Goal: Information Seeking & Learning: Compare options

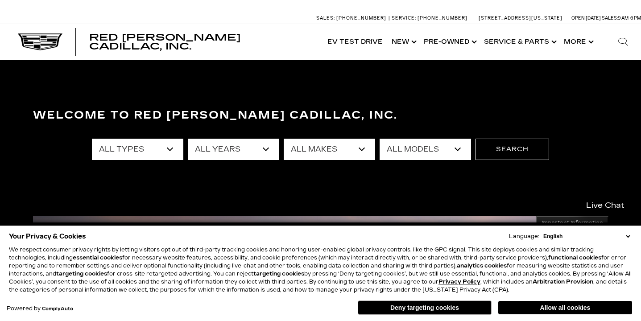
scroll to position [19, 0]
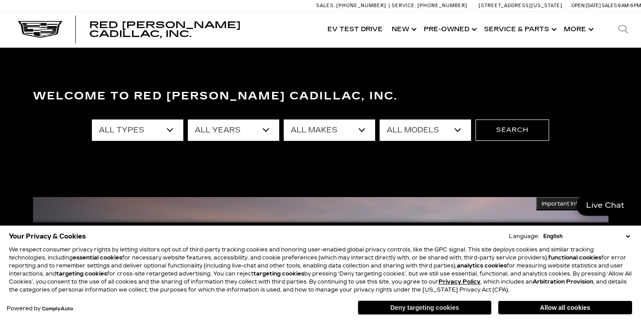
click at [404, 312] on button "Deny targeting cookies" at bounding box center [425, 308] width 134 height 14
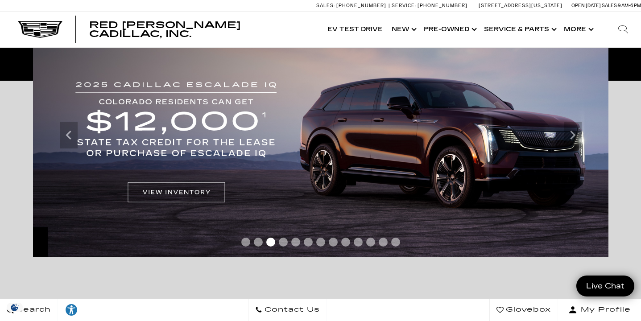
scroll to position [205, 0]
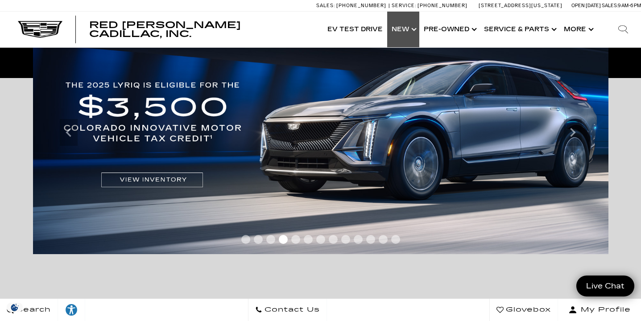
click at [410, 28] on link "Show New" at bounding box center [403, 30] width 32 height 36
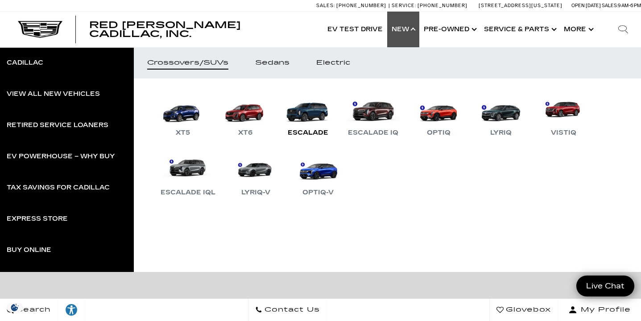
click at [312, 117] on link "Escalade" at bounding box center [308, 115] width 54 height 46
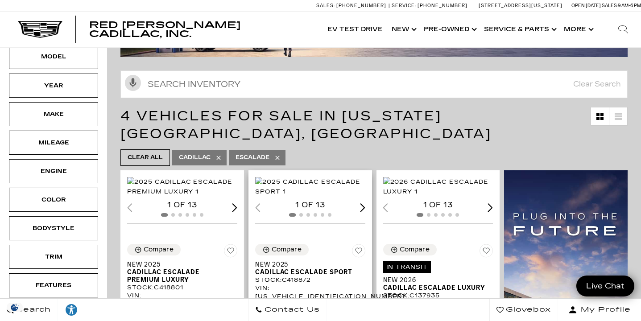
scroll to position [108, 0]
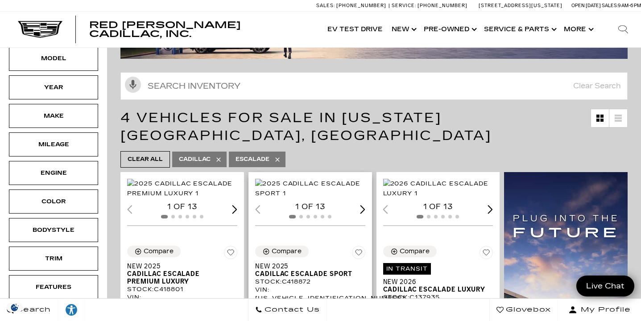
click at [361, 214] on div "Next slide" at bounding box center [362, 209] width 5 height 8
click at [320, 192] on img "2 / 6" at bounding box center [310, 189] width 110 height 20
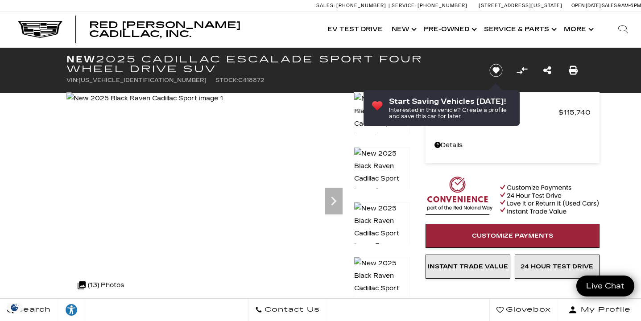
click at [391, 214] on img at bounding box center [382, 227] width 56 height 51
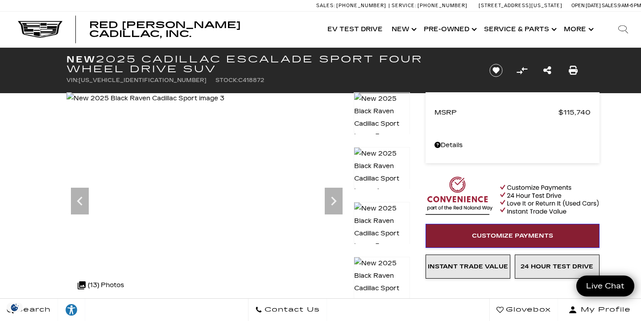
click at [545, 232] on link "Customize Payments" at bounding box center [513, 236] width 174 height 24
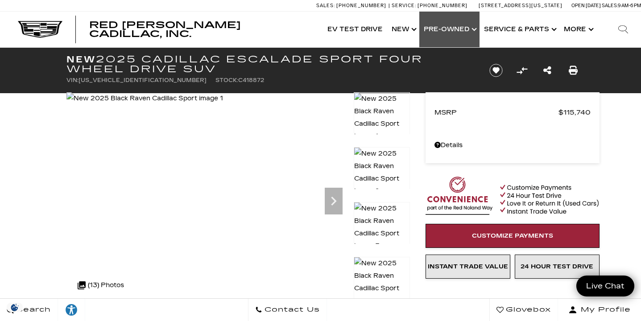
click at [475, 26] on link "Show Pre-Owned" at bounding box center [449, 30] width 60 height 36
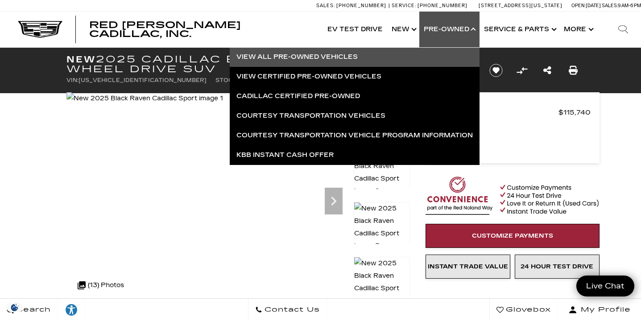
click at [317, 55] on link "View All Pre-Owned Vehicles" at bounding box center [355, 57] width 250 height 20
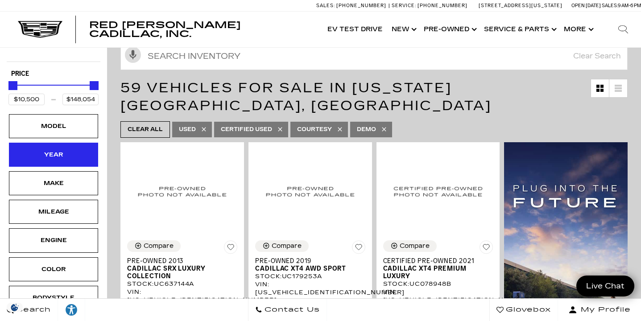
drag, startPoint x: 66, startPoint y: 159, endPoint x: 75, endPoint y: 154, distance: 10.8
click at [66, 159] on div "Year" at bounding box center [53, 155] width 45 height 10
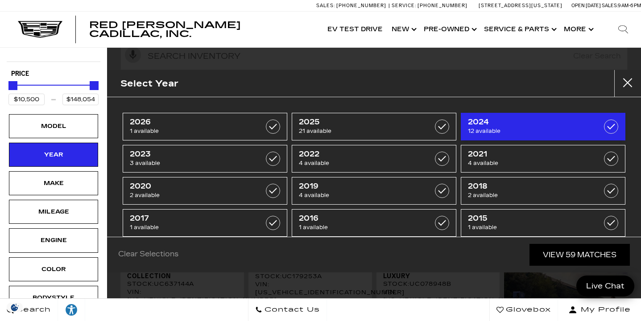
click at [477, 124] on span "2024" at bounding box center [532, 122] width 128 height 9
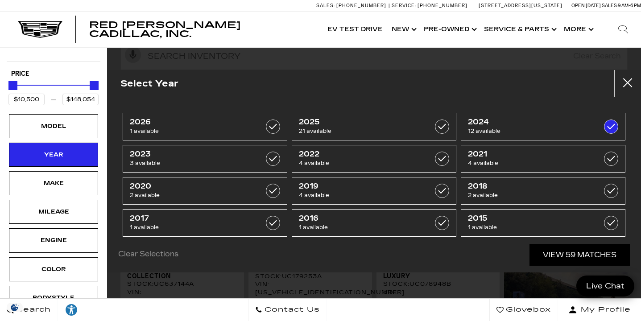
type input "$39,985"
type input "$97,500"
checkbox input "true"
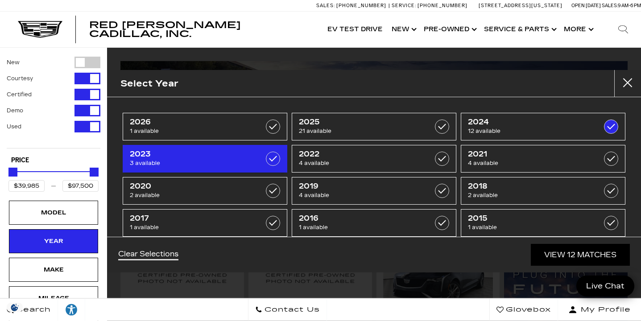
click at [243, 161] on span "3 available" at bounding box center [194, 163] width 128 height 9
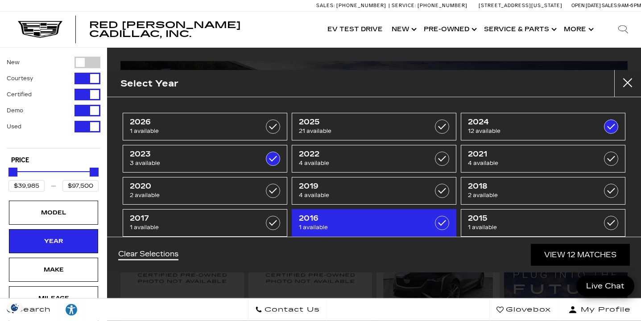
type input "$34,000"
checkbox input "true"
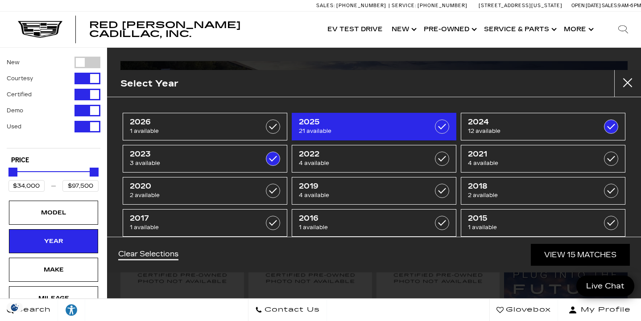
click at [437, 137] on link "2025 21 available" at bounding box center [374, 127] width 165 height 28
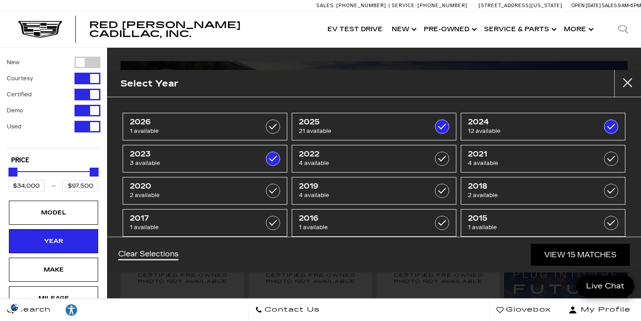
type input "$148,054"
checkbox input "true"
click at [559, 254] on link "View 36 Matches" at bounding box center [580, 255] width 100 height 22
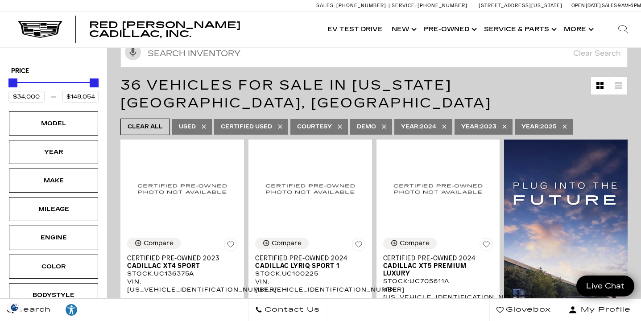
scroll to position [93, 0]
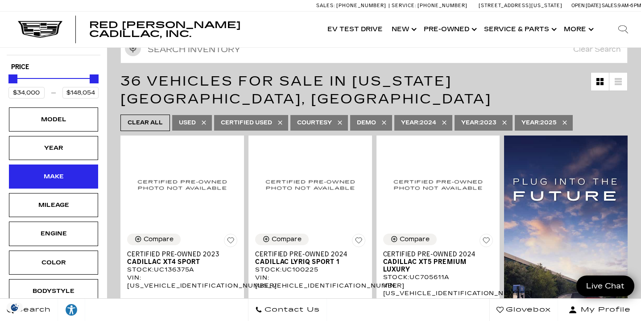
click at [50, 174] on div "Make" at bounding box center [53, 177] width 45 height 10
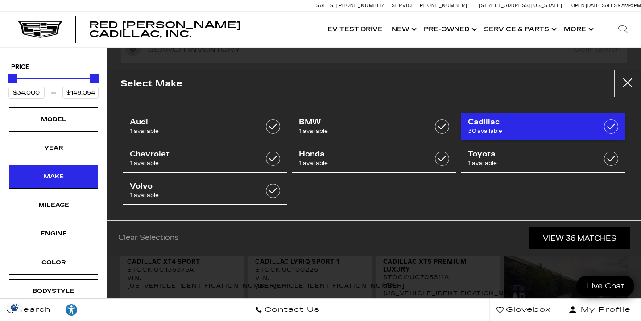
click at [485, 124] on span "Cadillac" at bounding box center [532, 122] width 128 height 9
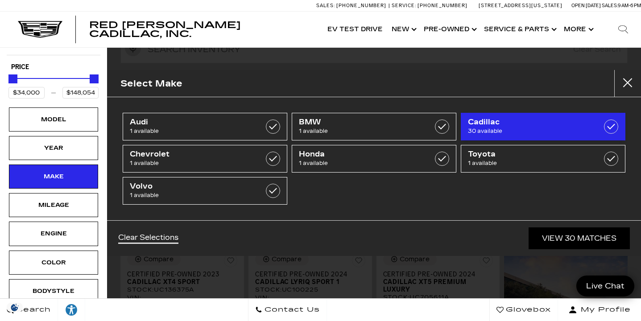
checkbox input "true"
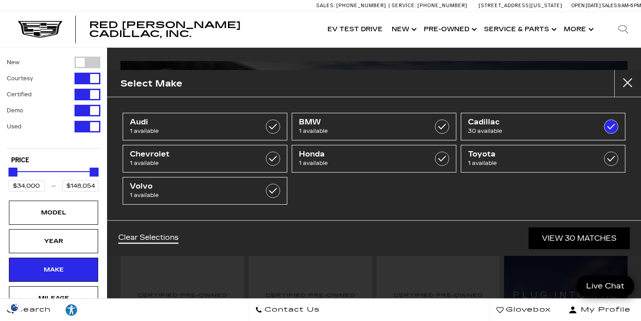
click at [547, 241] on link "View 30 Matches" at bounding box center [579, 239] width 101 height 22
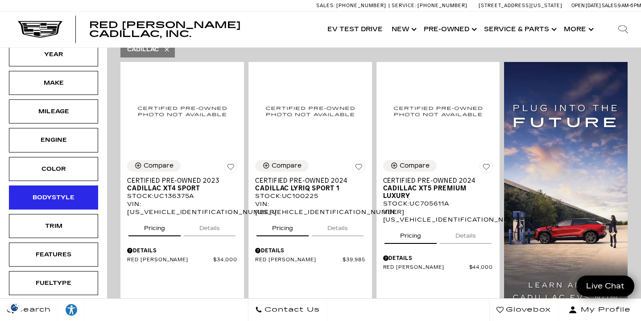
scroll to position [187, 0]
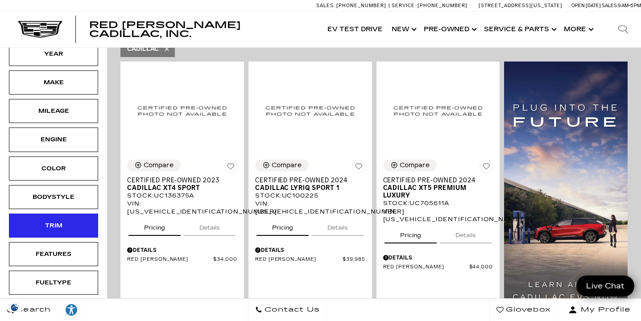
click at [67, 230] on div "Trim" at bounding box center [53, 226] width 45 height 10
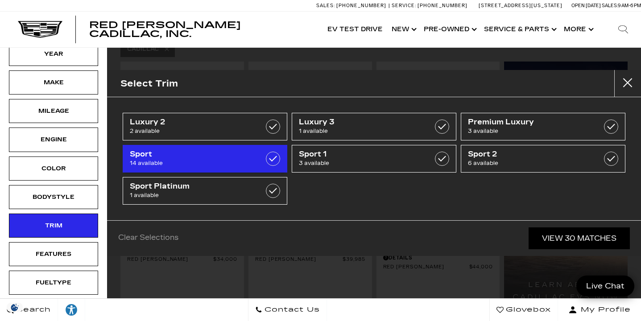
click at [270, 161] on label at bounding box center [273, 159] width 14 height 14
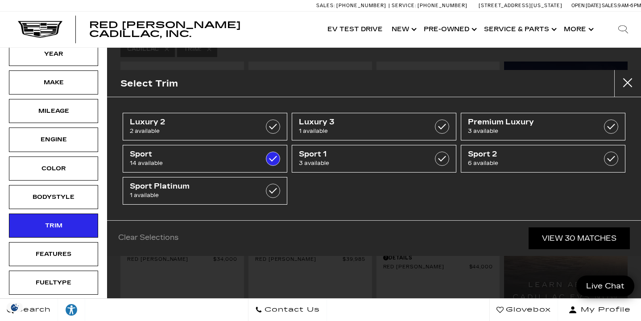
type input "$72,603"
checkbox input "true"
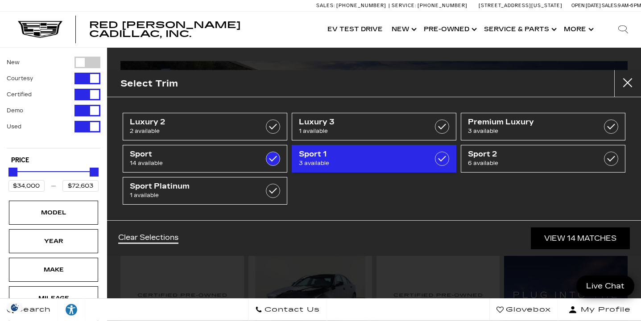
click at [441, 162] on label at bounding box center [442, 159] width 14 height 14
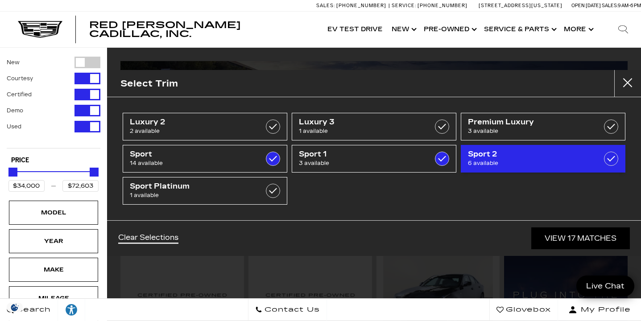
type input "$134,955"
checkbox input "true"
click at [490, 156] on span "Sport 2" at bounding box center [532, 154] width 128 height 9
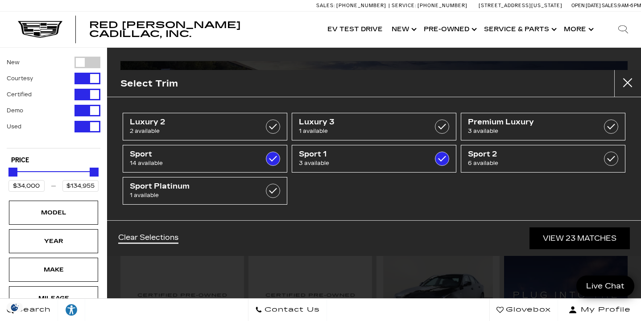
type input "$134,955"
checkbox input "false"
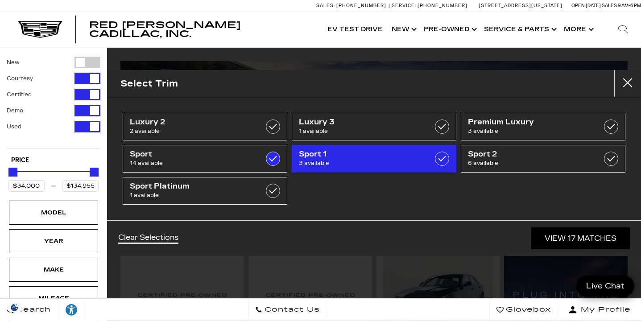
click at [438, 161] on label at bounding box center [442, 159] width 14 height 14
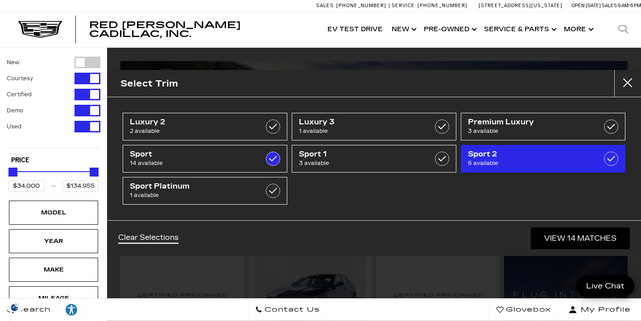
type input "$72,603"
checkbox input "false"
click at [469, 170] on link "Sport 2 6 available" at bounding box center [543, 159] width 165 height 28
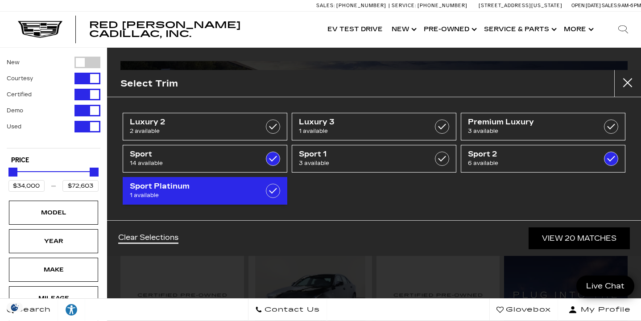
type input "$148,054"
checkbox input "true"
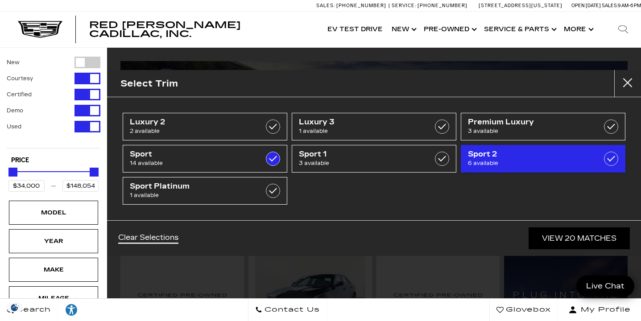
click at [611, 155] on label at bounding box center [611, 159] width 14 height 14
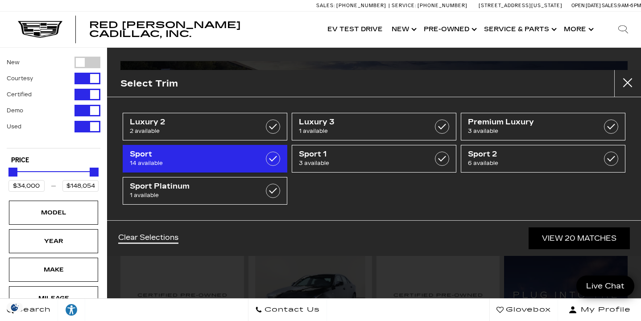
type input "$72,603"
checkbox input "false"
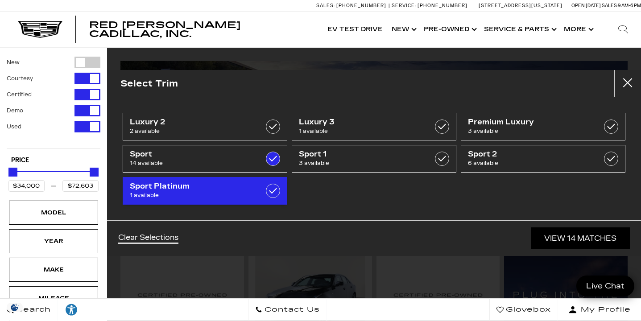
click at [266, 193] on label at bounding box center [273, 191] width 14 height 14
type input "$97,500"
checkbox input "true"
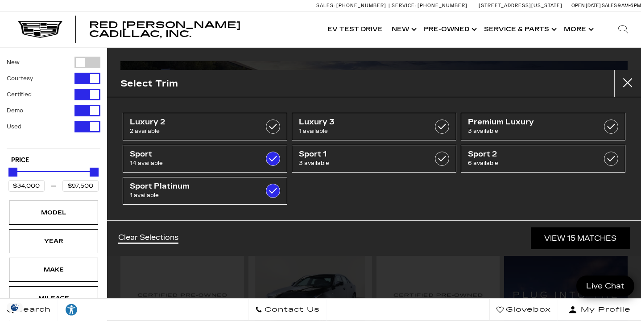
click at [551, 239] on link "View 15 Matches" at bounding box center [580, 239] width 99 height 22
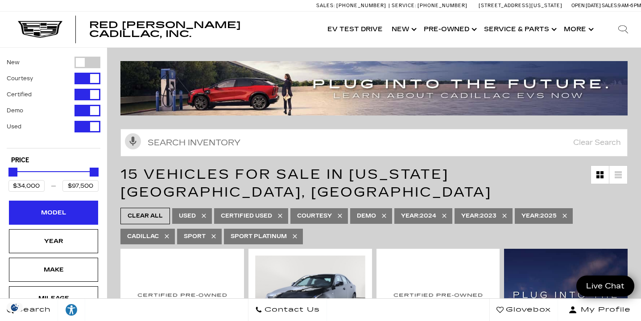
click at [68, 214] on div "Model" at bounding box center [53, 213] width 45 height 10
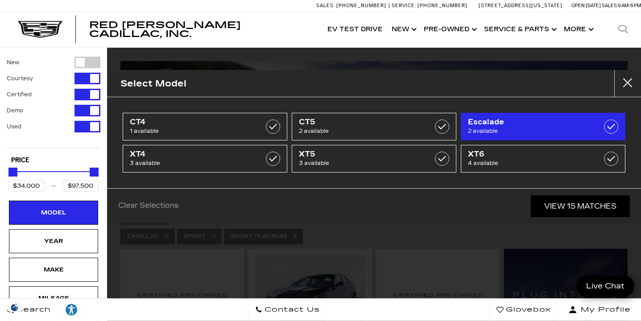
click at [507, 121] on span "Escalade" at bounding box center [532, 122] width 128 height 9
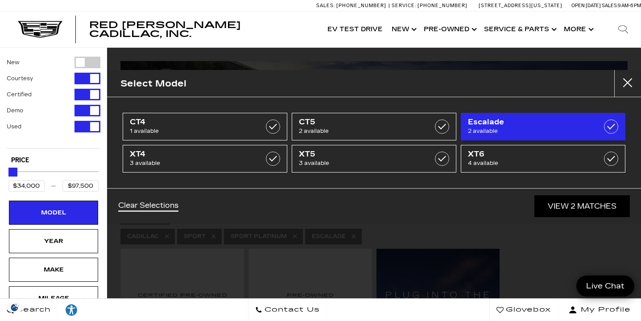
type input "$97,500"
checkbox input "true"
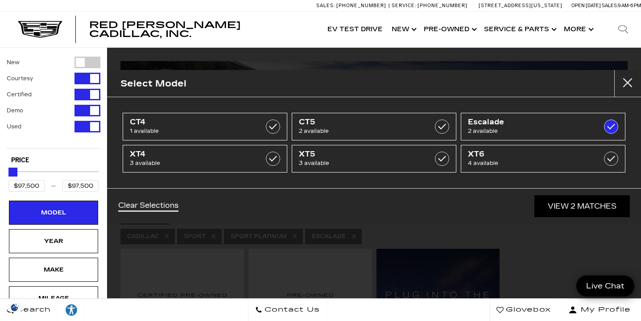
click at [577, 202] on link "View 2 Matches" at bounding box center [582, 206] width 95 height 22
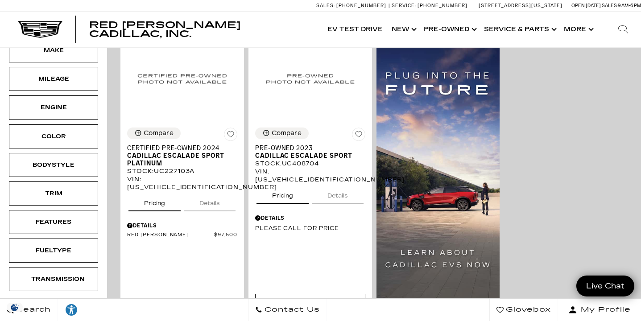
scroll to position [219, 0]
click at [331, 185] on button "Details" at bounding box center [338, 195] width 52 height 20
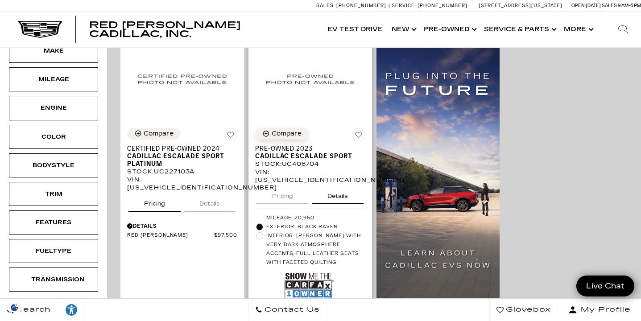
click at [297, 128] on button "Compare" at bounding box center [282, 134] width 54 height 12
click at [303, 83] on img at bounding box center [310, 79] width 110 height 85
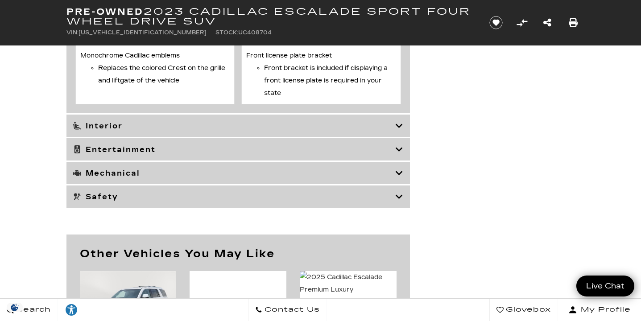
scroll to position [2563, 0]
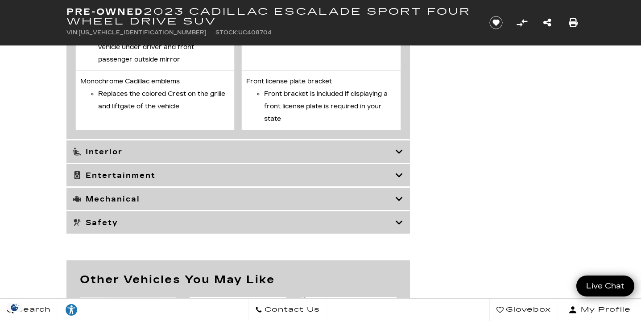
click at [342, 156] on h3 "Interior" at bounding box center [234, 151] width 322 height 9
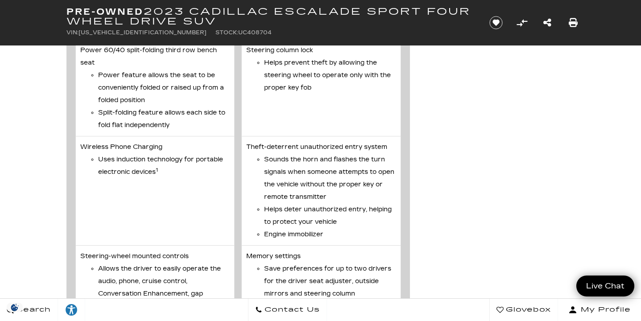
scroll to position [2200, 0]
